Goal: Find specific page/section: Find specific page/section

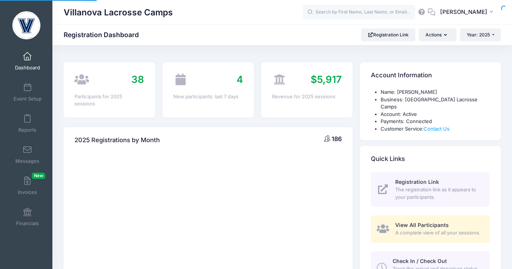
select select
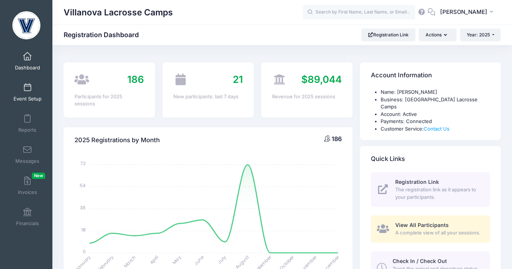
click at [33, 92] on link "Event Setup" at bounding box center [28, 92] width 36 height 26
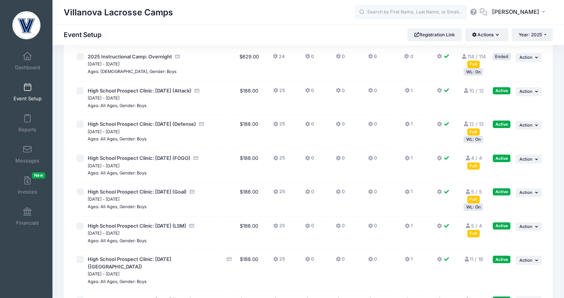
scroll to position [55, 0]
